Goal: Task Accomplishment & Management: Manage account settings

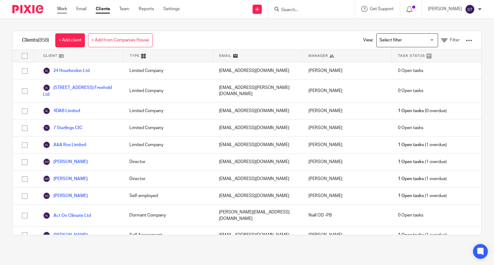
click at [65, 8] on link "Work" at bounding box center [62, 9] width 10 height 6
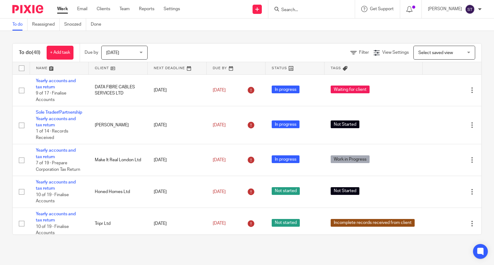
scroll to position [150, 0]
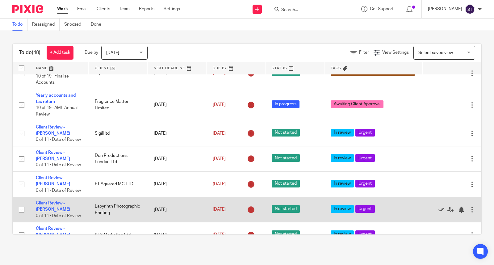
click at [68, 211] on link "Client Review - [PERSON_NAME]" at bounding box center [53, 206] width 34 height 10
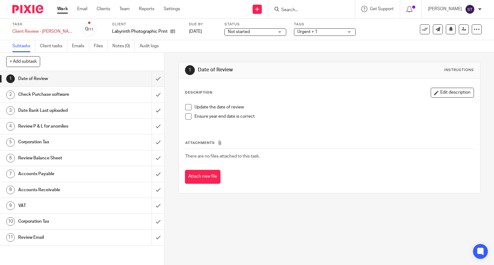
click at [185, 107] on span at bounding box center [188, 107] width 6 height 6
click at [185, 119] on span at bounding box center [188, 116] width 6 height 6
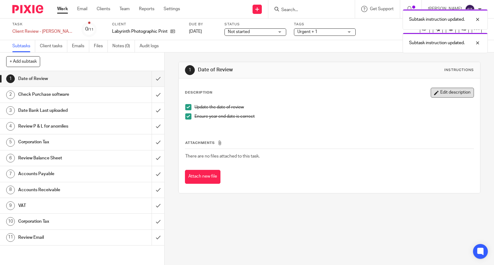
click at [439, 93] on button "Edit description" at bounding box center [451, 93] width 43 height 10
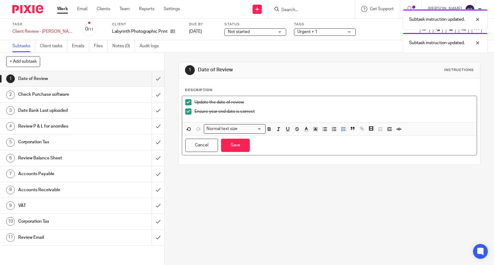
click at [270, 115] on div "Ensure year end date is correct" at bounding box center [333, 112] width 279 height 9
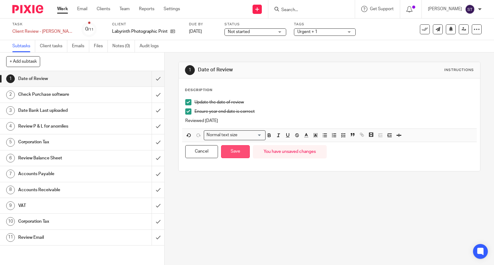
click at [239, 147] on button "Save" at bounding box center [235, 151] width 29 height 13
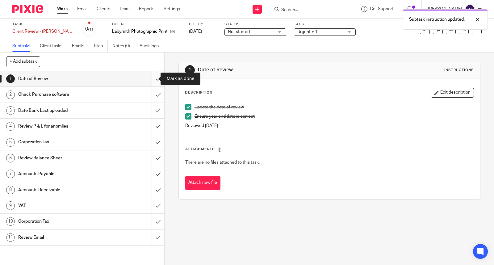
click at [151, 76] on input "submit" at bounding box center [82, 78] width 164 height 15
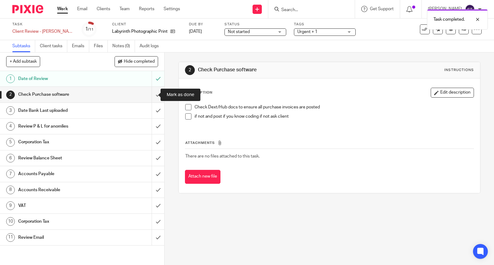
click at [149, 94] on input "submit" at bounding box center [82, 94] width 164 height 15
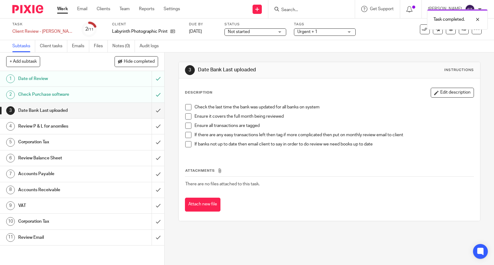
click at [185, 107] on span at bounding box center [188, 107] width 6 height 6
click at [186, 116] on span at bounding box center [188, 116] width 6 height 6
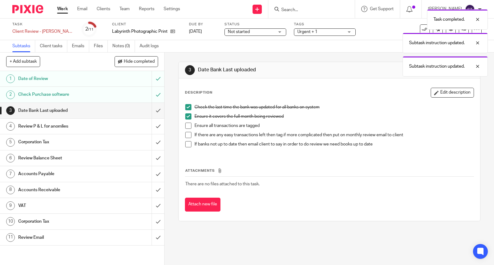
click at [186, 123] on span at bounding box center [188, 126] width 6 height 6
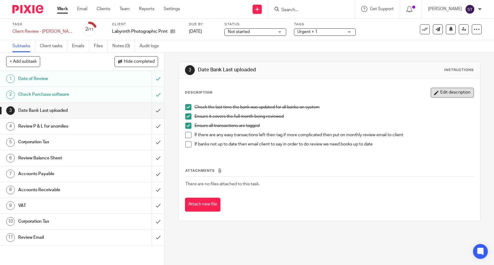
click at [444, 93] on button "Edit description" at bounding box center [451, 93] width 43 height 10
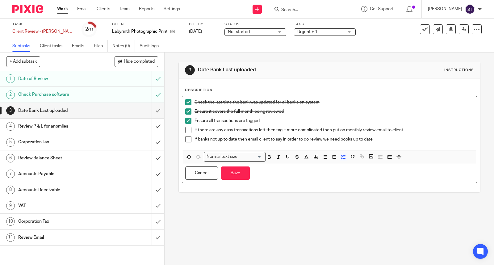
click at [394, 140] on p "If banks not up to date then email client to say in order to do review we need …" at bounding box center [333, 139] width 279 height 6
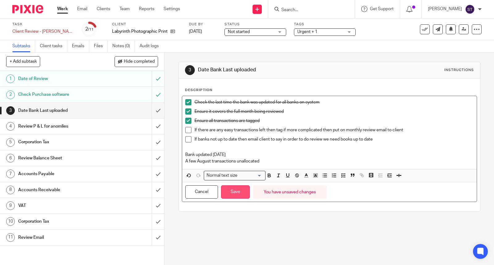
click at [238, 196] on button "Save" at bounding box center [235, 191] width 29 height 13
click at [147, 115] on input "submit" at bounding box center [82, 110] width 164 height 15
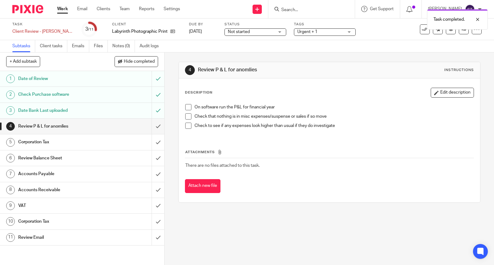
click at [186, 110] on span at bounding box center [188, 107] width 6 height 6
click at [185, 116] on span at bounding box center [188, 116] width 6 height 6
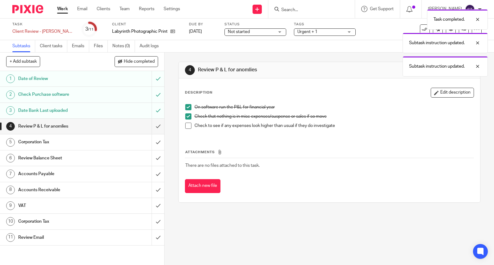
click at [185, 125] on span at bounding box center [188, 126] width 6 height 6
click at [152, 125] on input "submit" at bounding box center [82, 125] width 164 height 15
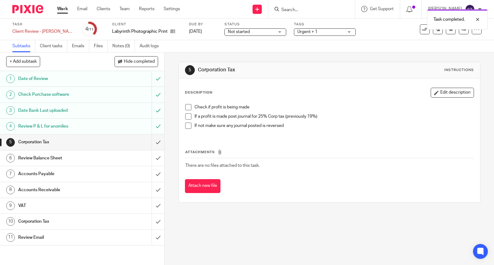
click at [186, 107] on span at bounding box center [188, 107] width 6 height 6
click at [185, 115] on span at bounding box center [188, 116] width 6 height 6
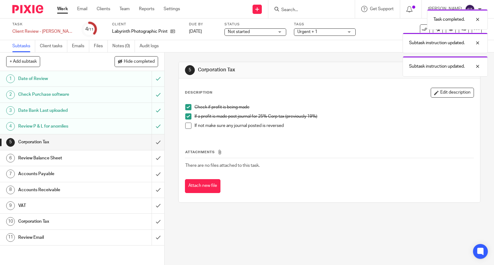
click at [430, 92] on button "Edit description" at bounding box center [451, 93] width 43 height 10
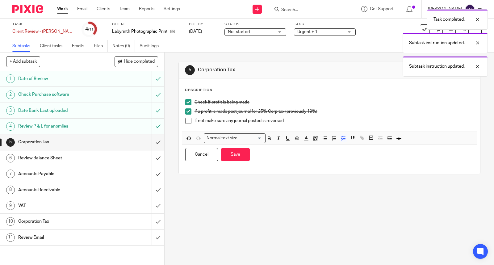
click at [297, 123] on p "If not make sure any journal posted is reversed" at bounding box center [333, 121] width 279 height 6
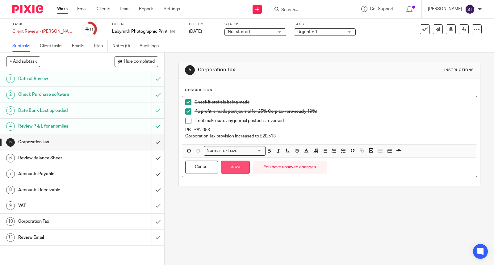
click at [236, 168] on button "Save" at bounding box center [235, 166] width 29 height 13
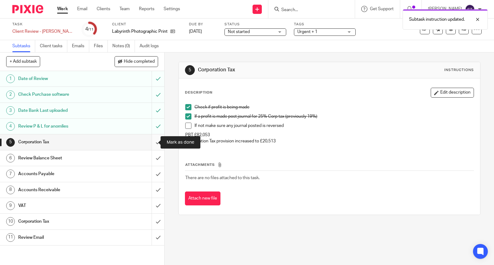
click at [149, 142] on input "submit" at bounding box center [82, 141] width 164 height 15
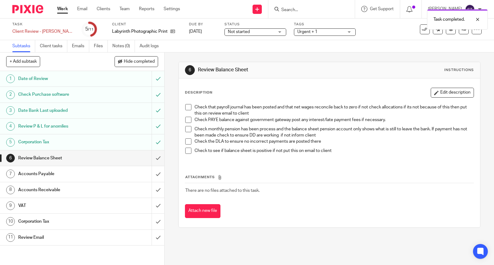
click at [187, 109] on span at bounding box center [188, 107] width 6 height 6
click at [186, 118] on span at bounding box center [188, 120] width 6 height 6
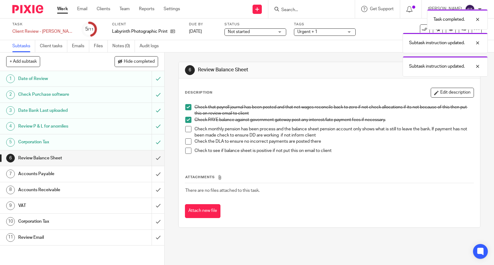
click at [186, 130] on span at bounding box center [188, 129] width 6 height 6
click at [187, 141] on span at bounding box center [188, 141] width 6 height 6
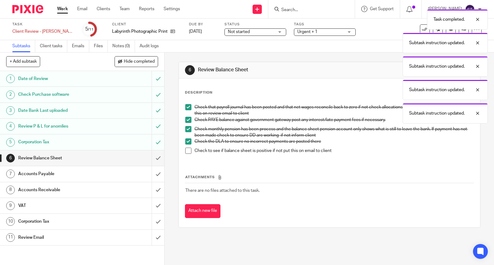
click at [186, 151] on span at bounding box center [188, 150] width 6 height 6
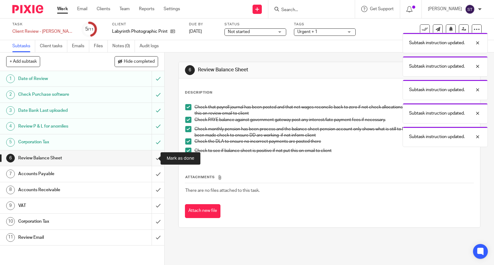
click at [150, 159] on input "submit" at bounding box center [82, 157] width 164 height 15
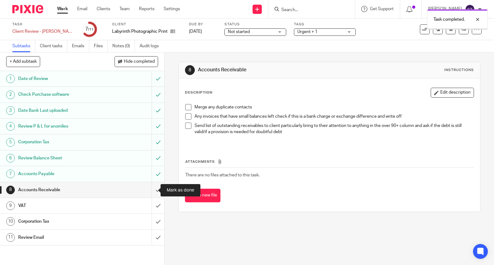
click at [152, 189] on input "submit" at bounding box center [82, 189] width 164 height 15
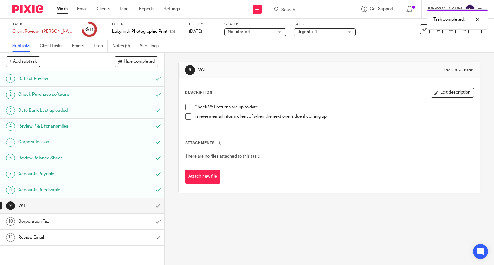
click at [185, 108] on span at bounding box center [188, 107] width 6 height 6
click at [149, 205] on input "submit" at bounding box center [82, 205] width 164 height 15
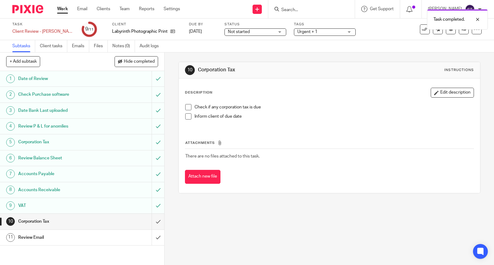
click at [186, 105] on span at bounding box center [188, 107] width 6 height 6
click at [430, 98] on div "Description Edit description Check if any corporation tax is due Inform client …" at bounding box center [329, 108] width 289 height 40
click at [430, 94] on button "Edit description" at bounding box center [451, 93] width 43 height 10
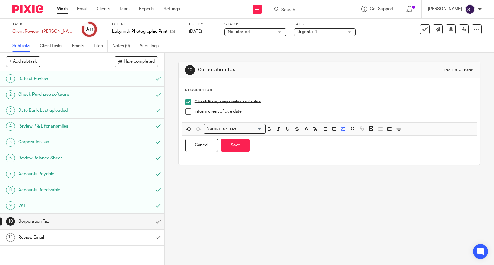
click at [309, 114] on p "Inform client of due date" at bounding box center [333, 111] width 279 height 6
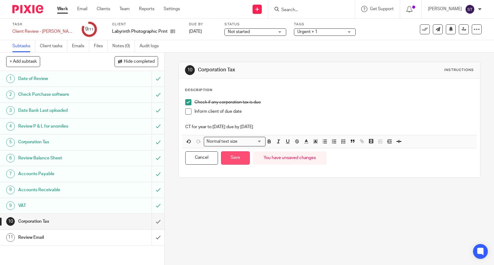
click at [236, 157] on button "Save" at bounding box center [235, 157] width 29 height 13
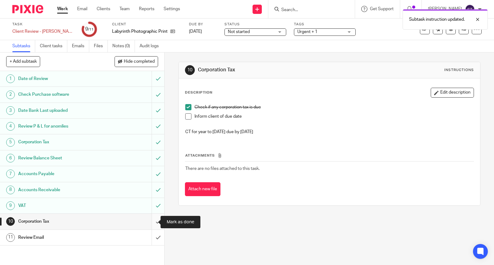
click at [149, 222] on input "submit" at bounding box center [82, 221] width 164 height 15
